Goal: Task Accomplishment & Management: Use online tool/utility

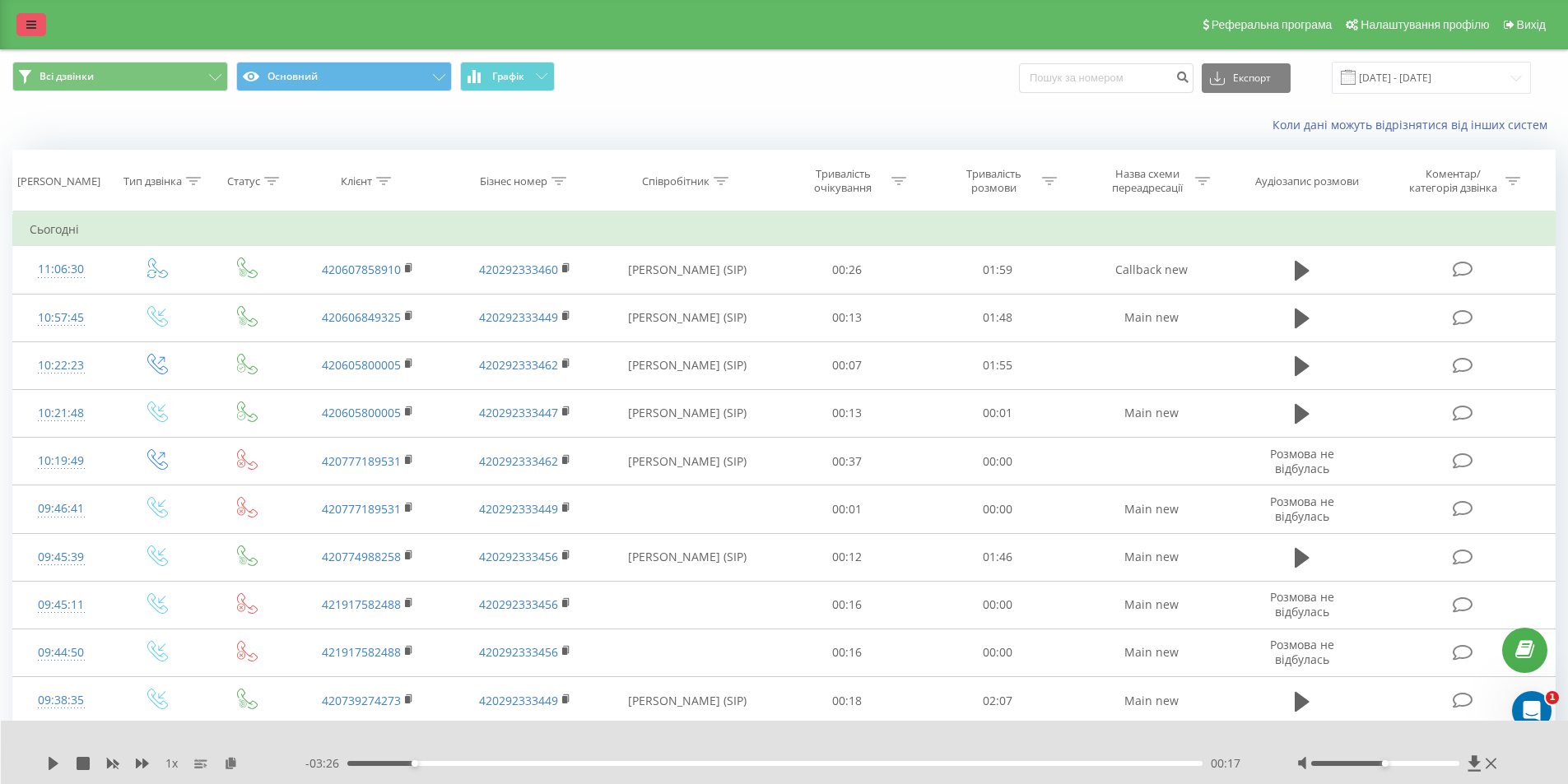
click at [34, 30] on icon at bounding box center [32, 25] width 10 height 12
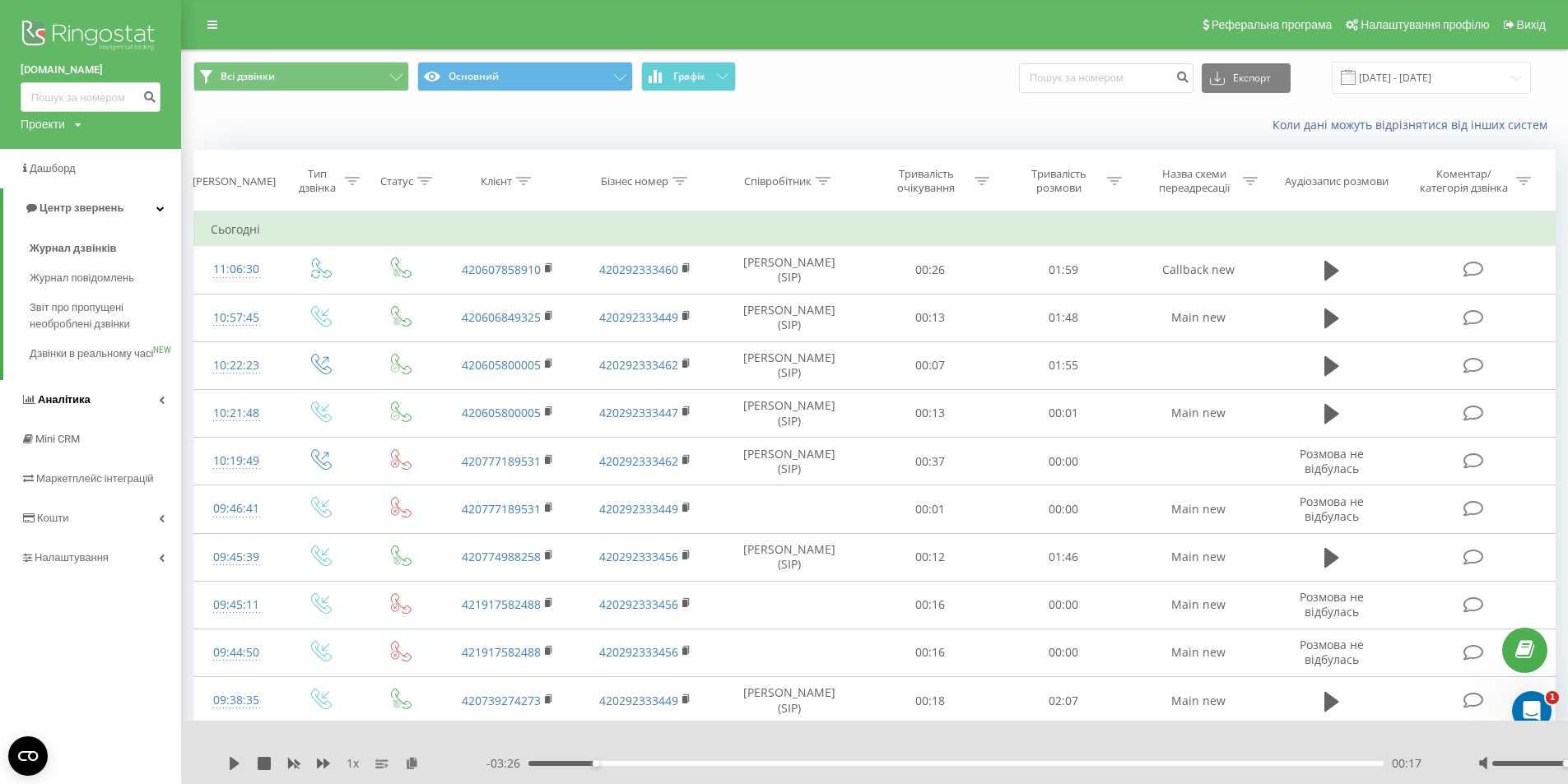
click at [79, 405] on span "Аналiтика" at bounding box center [64, 399] width 53 height 12
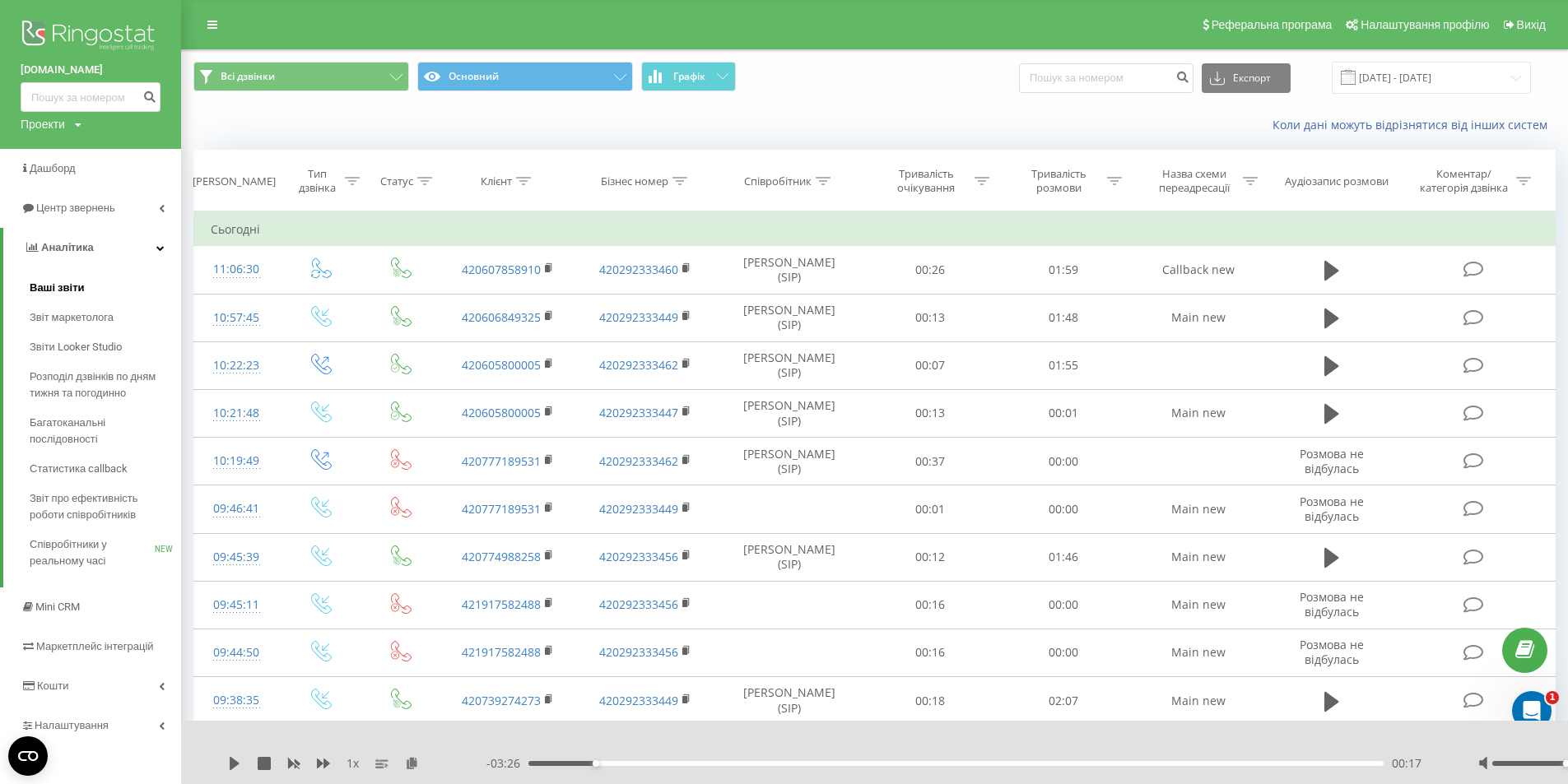
click at [69, 286] on span "Ваші звіти" at bounding box center [57, 288] width 55 height 16
click at [70, 286] on span "Ваші звіти" at bounding box center [57, 288] width 55 height 16
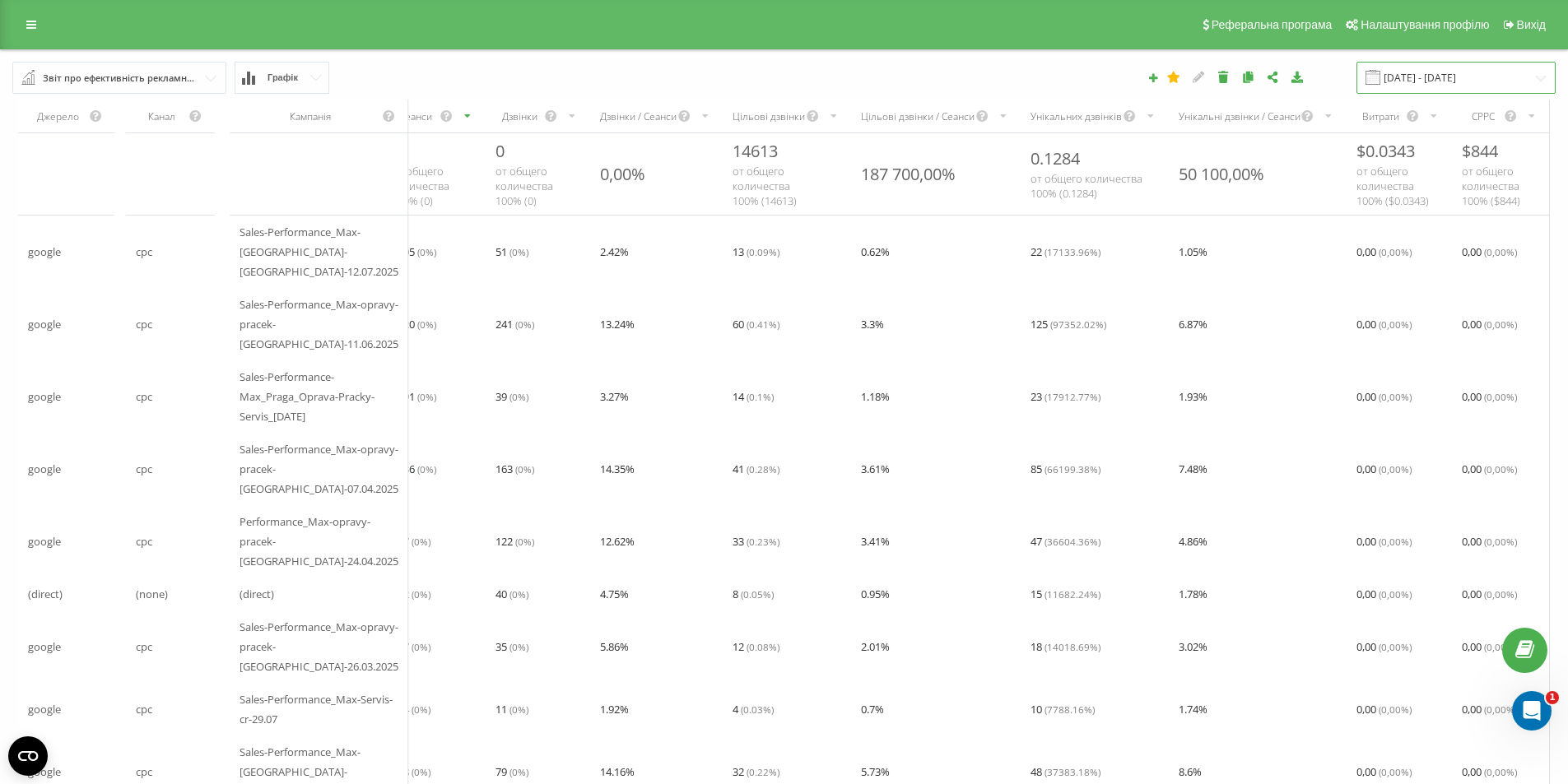
click at [1447, 77] on input "[DATE] - [DATE]" at bounding box center [1456, 77] width 199 height 32
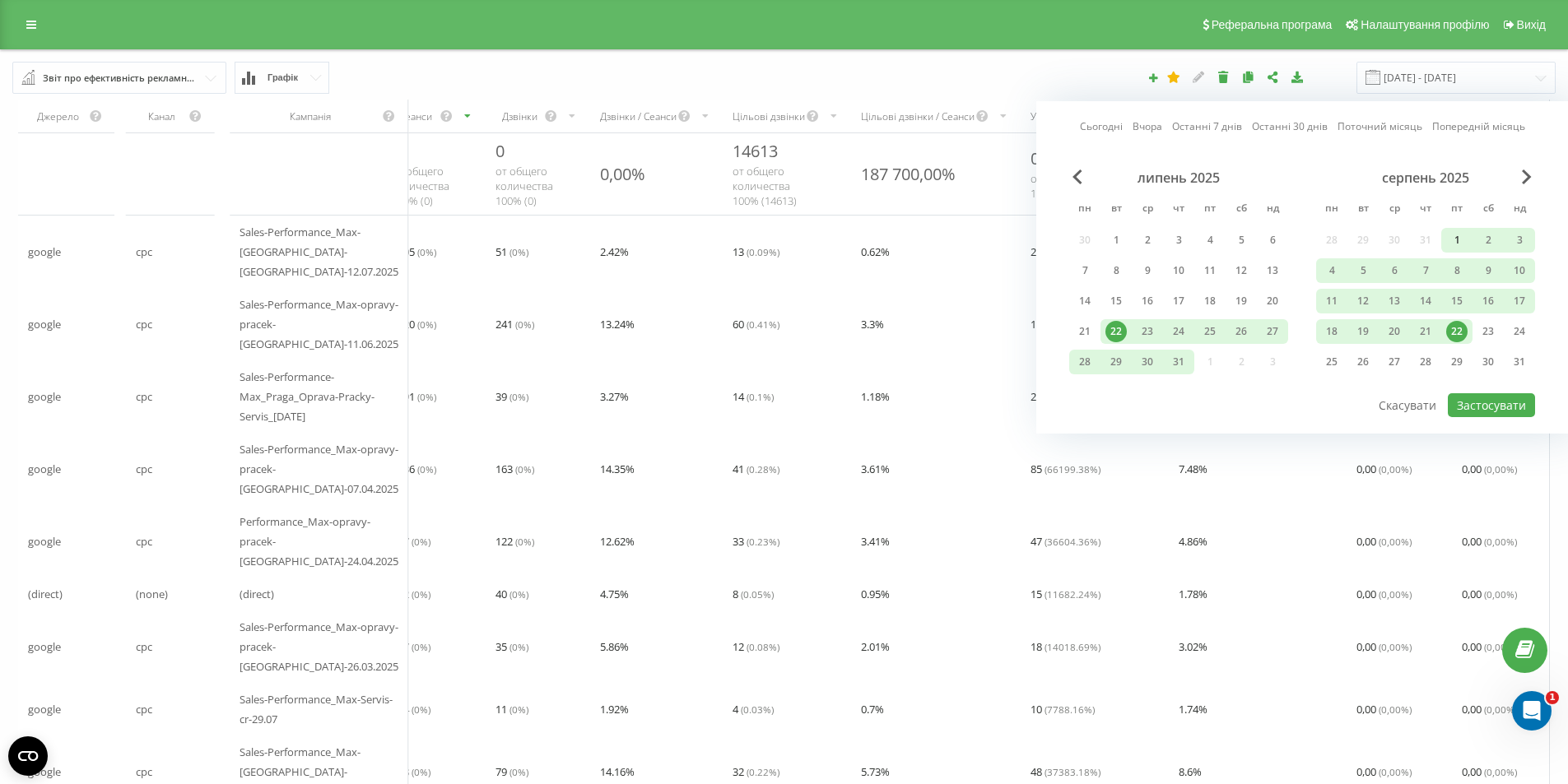
click at [1452, 235] on div "1" at bounding box center [1456, 240] width 21 height 21
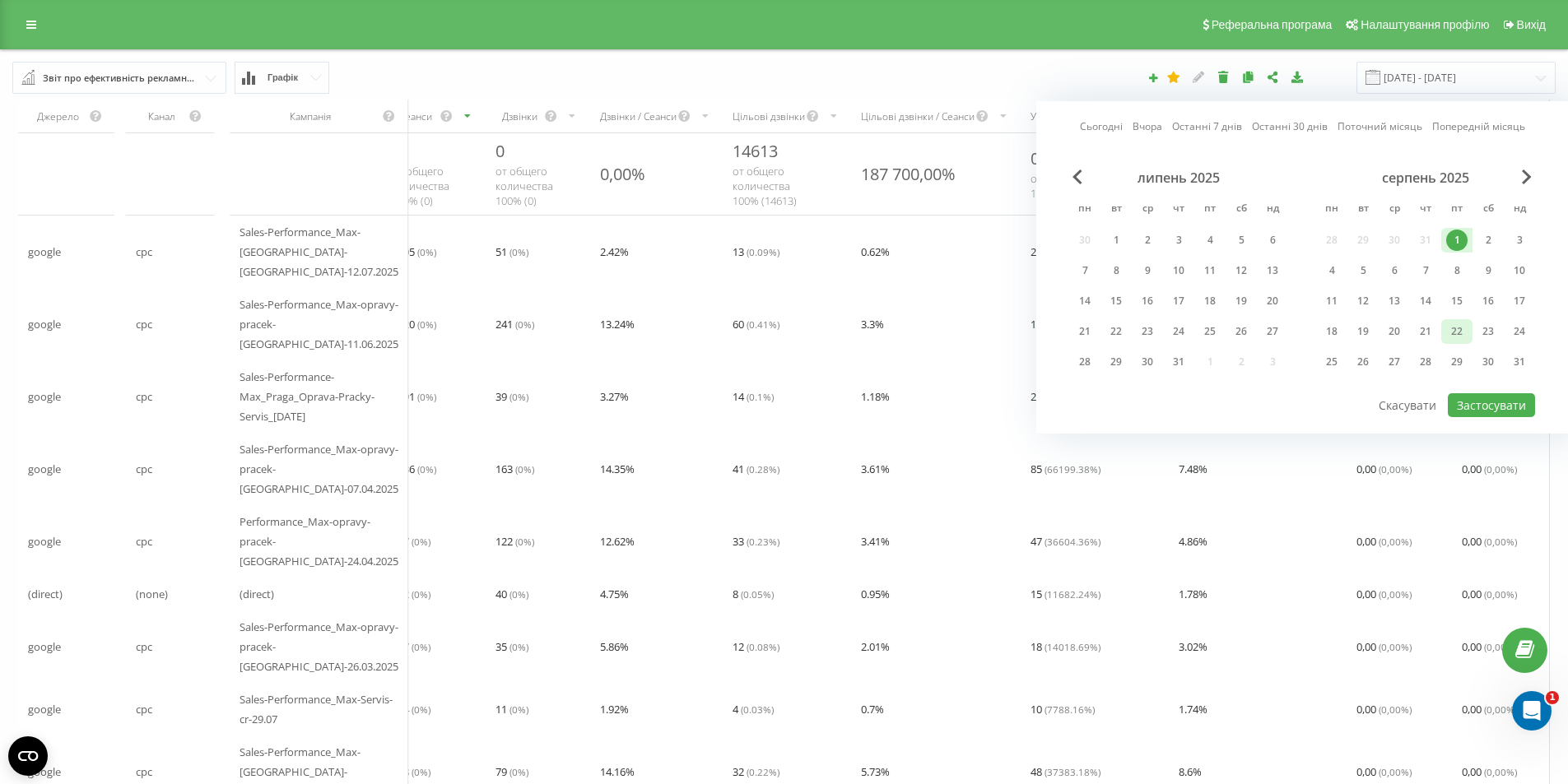
click at [1462, 333] on div "22" at bounding box center [1456, 331] width 21 height 21
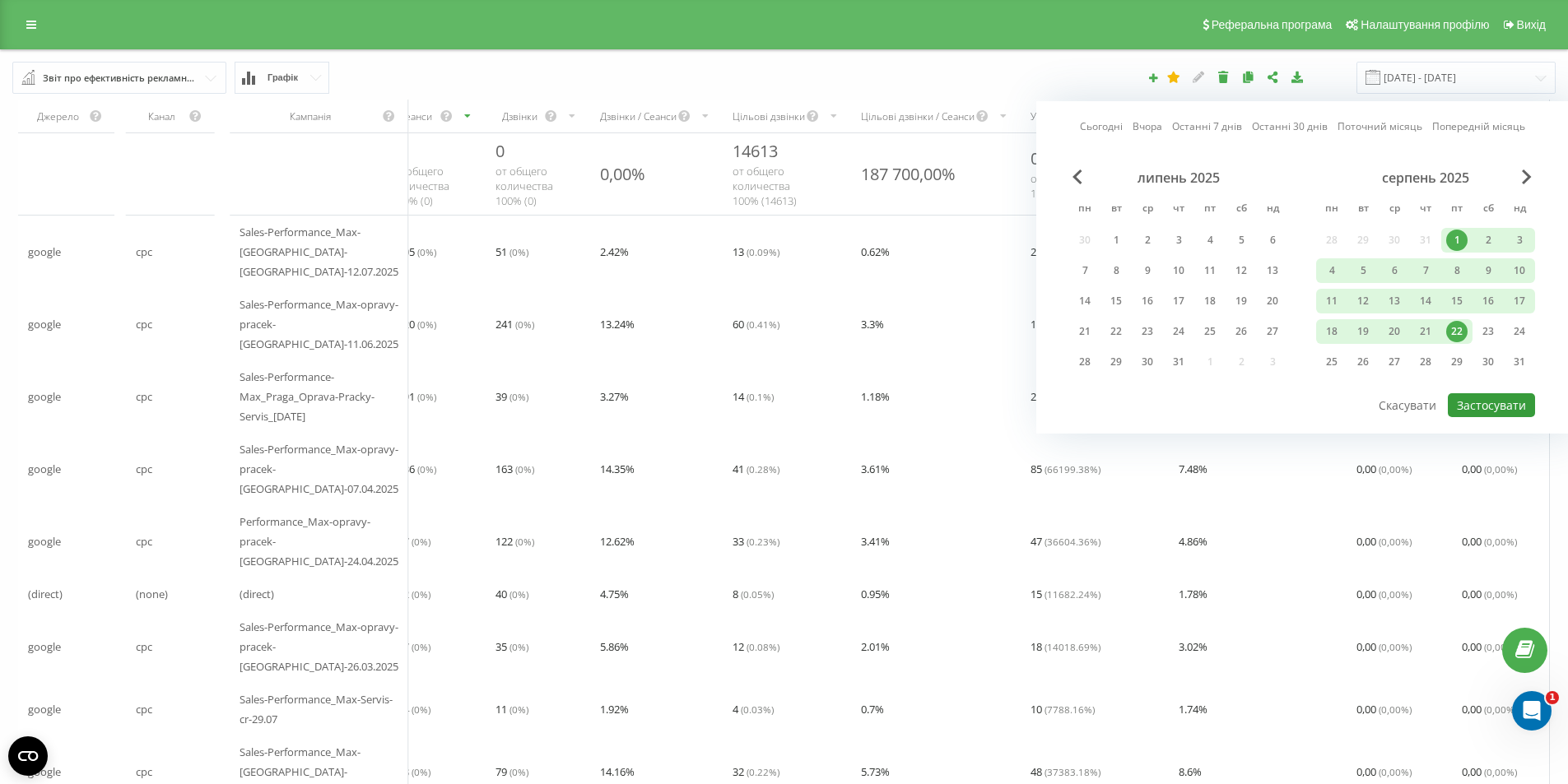
click at [1496, 409] on button "Застосувати" at bounding box center [1491, 405] width 87 height 24
type input "01.08.2025 - 22.08.2025"
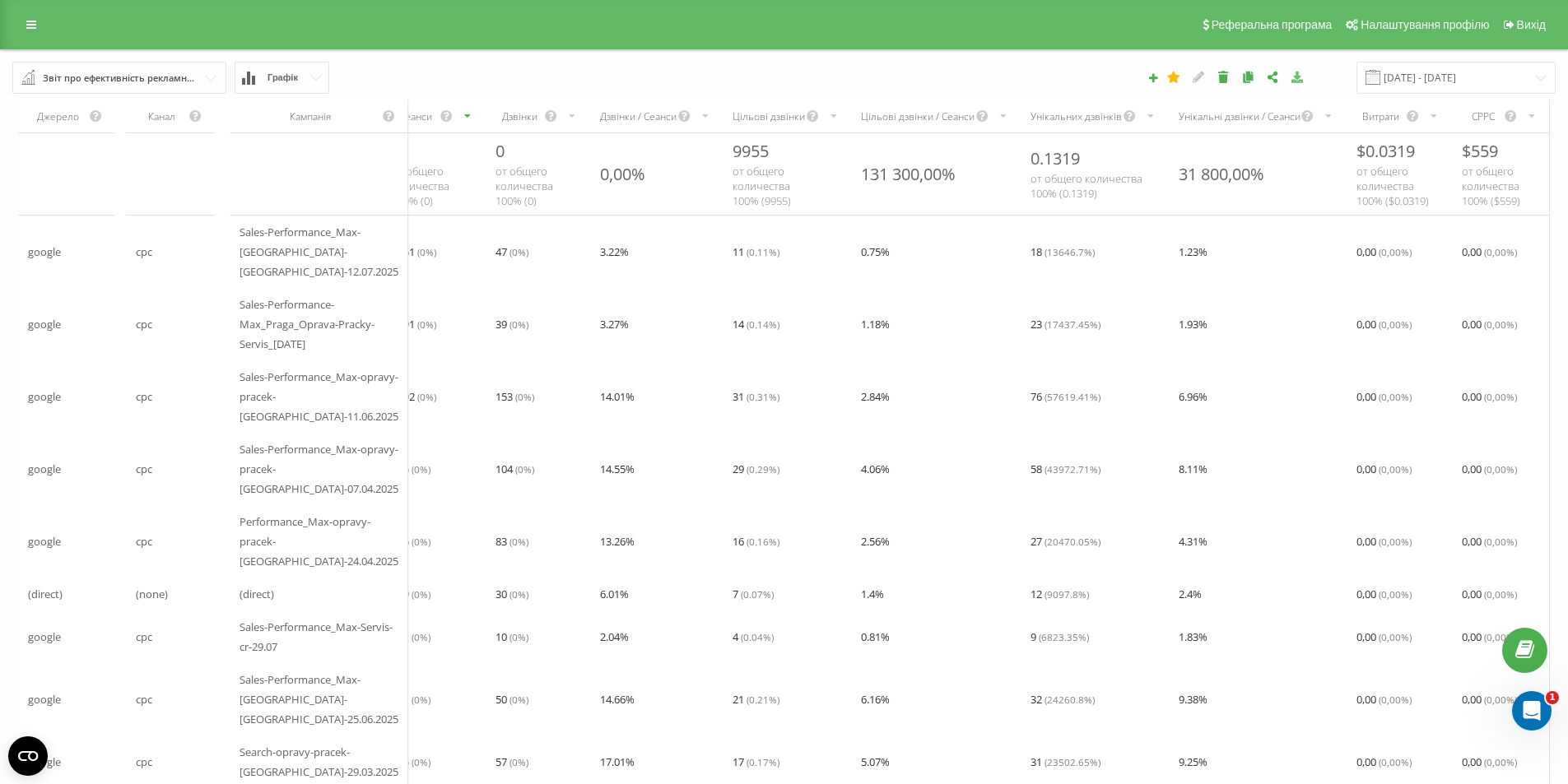
click at [1304, 72] on icon at bounding box center [1297, 77] width 14 height 12
